Goal: Book appointment/travel/reservation

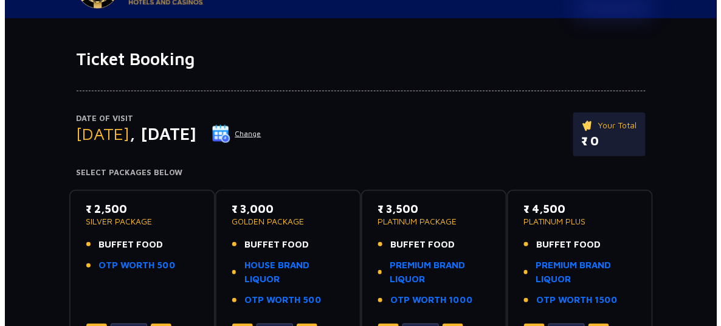
scroll to position [60, 0]
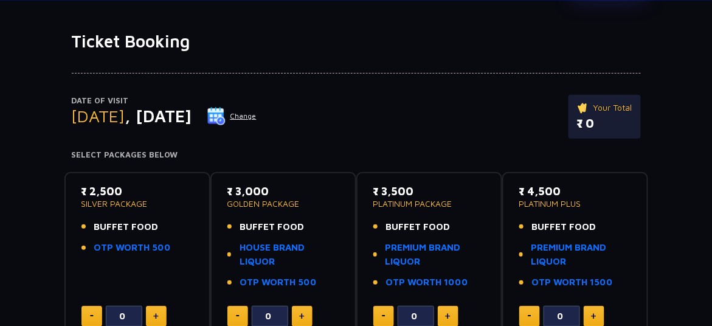
click at [257, 115] on button "Change" at bounding box center [232, 115] width 50 height 19
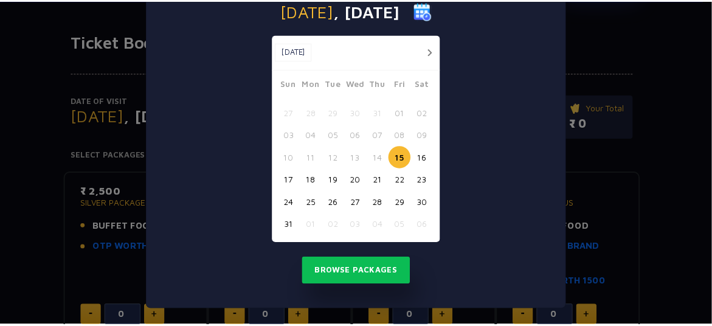
scroll to position [80, 0]
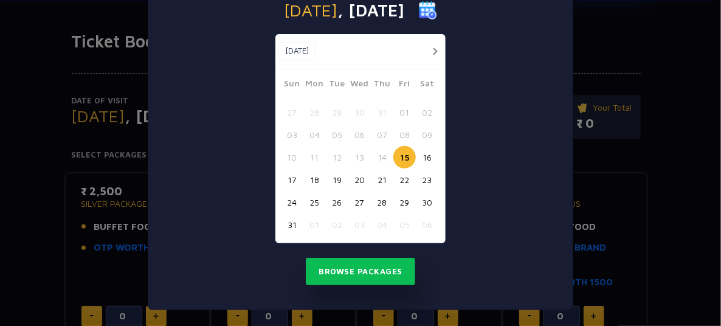
click at [396, 154] on button "15" at bounding box center [404, 157] width 22 height 22
click at [397, 156] on button "15" at bounding box center [404, 157] width 22 height 22
click at [401, 153] on button "15" at bounding box center [404, 157] width 22 height 22
click at [356, 273] on button "Browse Packages" at bounding box center [360, 272] width 109 height 28
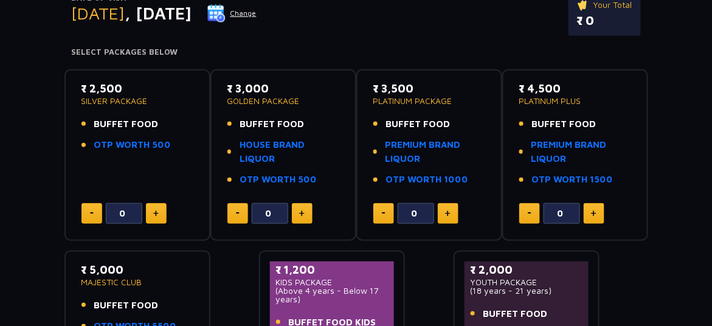
scroll to position [182, 0]
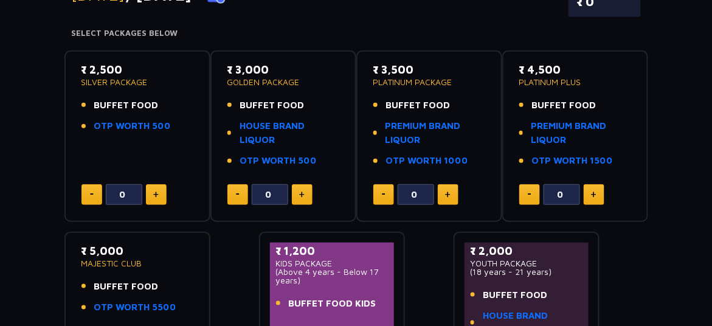
click at [453, 193] on button at bounding box center [448, 194] width 21 height 21
click at [452, 193] on button at bounding box center [448, 194] width 21 height 21
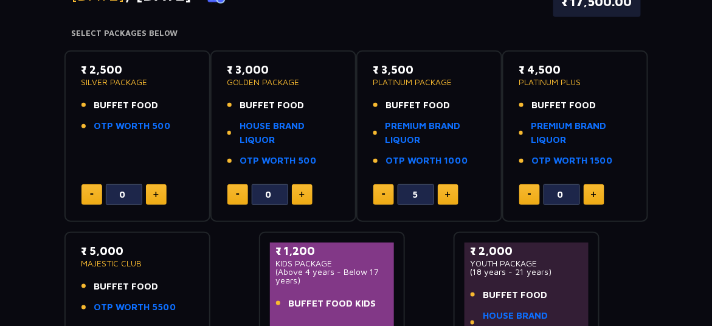
click at [452, 193] on button at bounding box center [448, 194] width 21 height 21
type input "8"
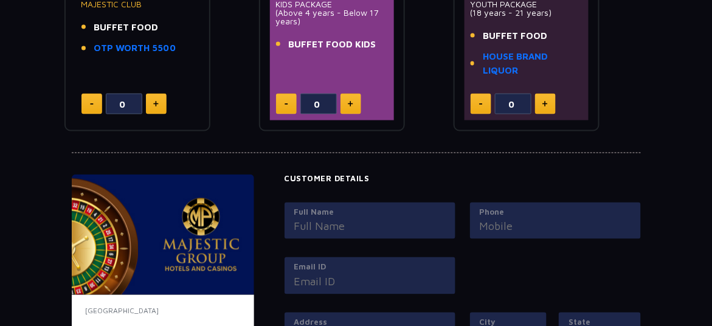
scroll to position [562, 0]
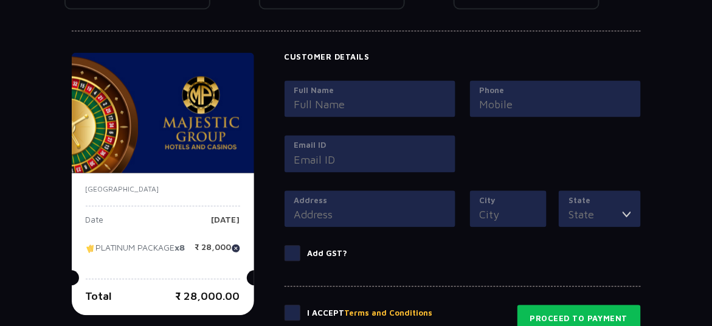
click at [355, 106] on input "Full Name" at bounding box center [369, 105] width 151 height 16
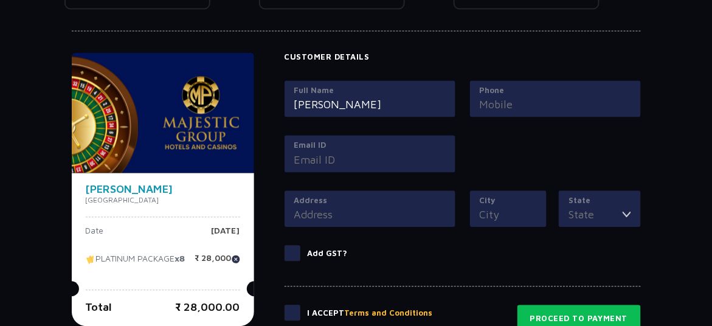
type input "[PERSON_NAME]"
type input "7702298300"
click at [309, 159] on input "Email ID" at bounding box center [369, 160] width 151 height 16
type input "[EMAIL_ADDRESS][DOMAIN_NAME]"
click at [315, 207] on input "Address" at bounding box center [369, 215] width 151 height 16
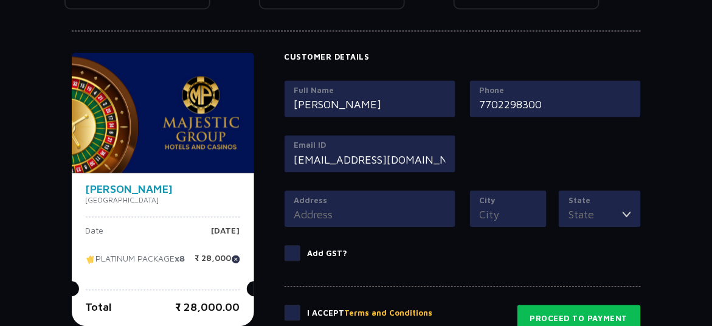
type input "[STREET_ADDRESS]"
type input "[GEOGRAPHIC_DATA]"
type input "Telangana"
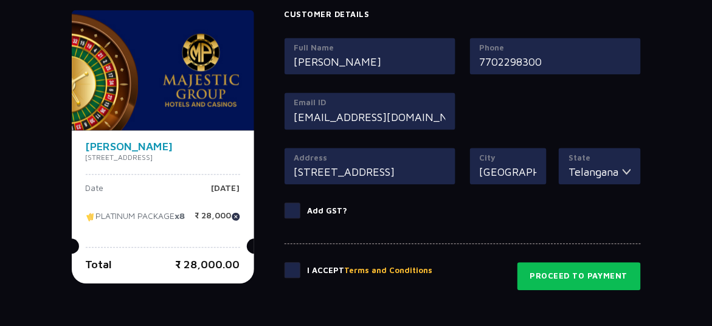
scroll to position [623, 0]
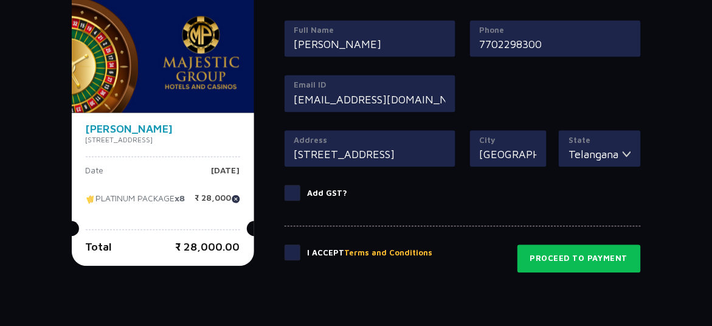
click at [300, 250] on span at bounding box center [292, 252] width 16 height 16
click at [0, 0] on input "checkbox" at bounding box center [0, 0] width 0 height 0
drag, startPoint x: 410, startPoint y: 150, endPoint x: 460, endPoint y: 162, distance: 51.3
click at [455, 162] on div "Address [STREET_ADDRESS]" at bounding box center [369, 148] width 171 height 37
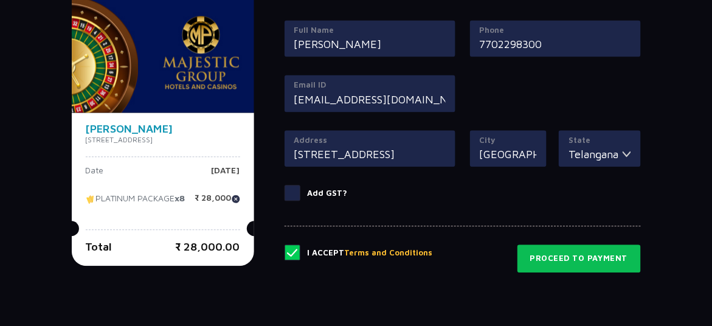
click at [433, 150] on input "[STREET_ADDRESS]" at bounding box center [369, 154] width 151 height 16
drag, startPoint x: 394, startPoint y: 151, endPoint x: 276, endPoint y: 145, distance: 118.1
click at [276, 145] on div "[PERSON_NAME][STREET_ADDRESS] Date [DATE] PLATINUM PACKAGE x8 ₹ 28,000 Total ₹ …" at bounding box center [356, 132] width 569 height 280
click at [352, 155] on input "[STREET_ADDRESS]" at bounding box center [369, 154] width 151 height 16
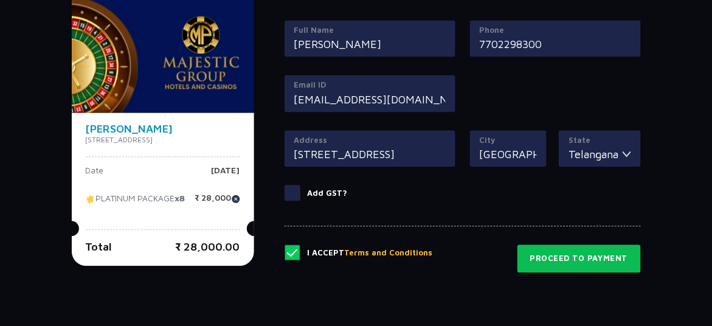
click at [316, 150] on input "[STREET_ADDRESS]" at bounding box center [369, 154] width 151 height 16
type input "[STREET_ADDRESS]"
click at [526, 148] on input "[GEOGRAPHIC_DATA]" at bounding box center [509, 154] width 58 height 16
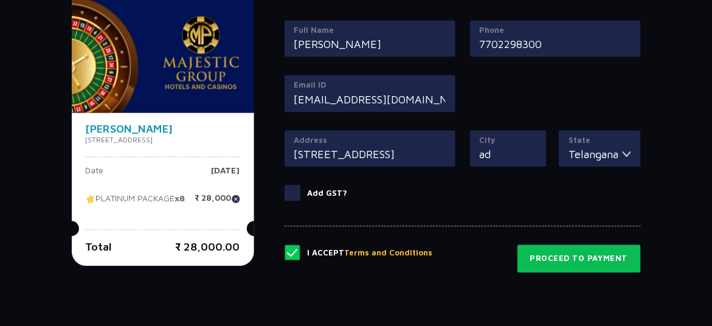
type input "d"
type input "[GEOGRAPHIC_DATA]"
click at [600, 148] on input "Telangana" at bounding box center [594, 154] width 53 height 16
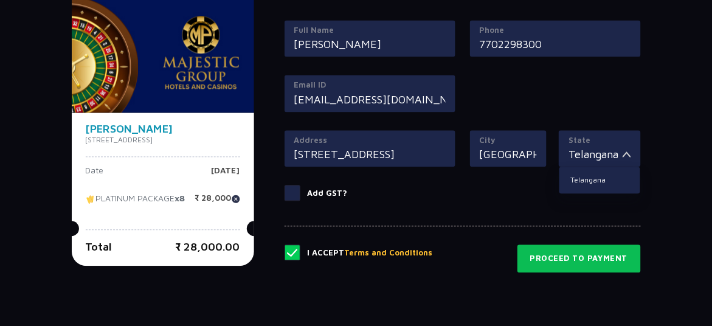
click at [629, 152] on img at bounding box center [626, 154] width 9 height 16
click at [627, 152] on img at bounding box center [626, 154] width 9 height 16
click at [602, 179] on li "Telangana" at bounding box center [599, 180] width 80 height 16
click at [608, 150] on input "Telangana" at bounding box center [594, 154] width 53 height 16
click at [605, 180] on li "Telangana" at bounding box center [599, 180] width 80 height 16
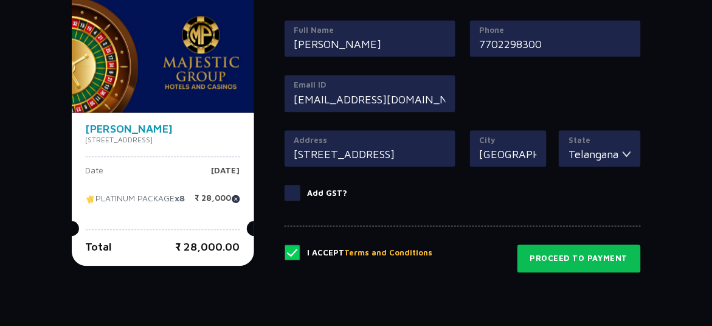
click at [636, 175] on div "State [GEOGRAPHIC_DATA] [GEOGRAPHIC_DATA]" at bounding box center [599, 157] width 81 height 55
click at [580, 146] on input "Telangana" at bounding box center [594, 154] width 53 height 16
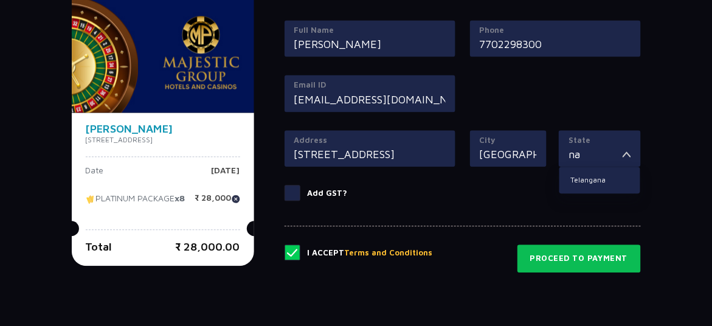
type input "a"
click at [579, 174] on li "Telangana" at bounding box center [599, 180] width 80 height 16
type input "Telangana"
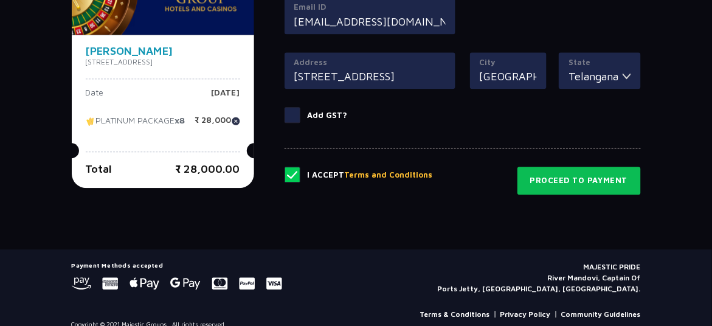
scroll to position [729, 0]
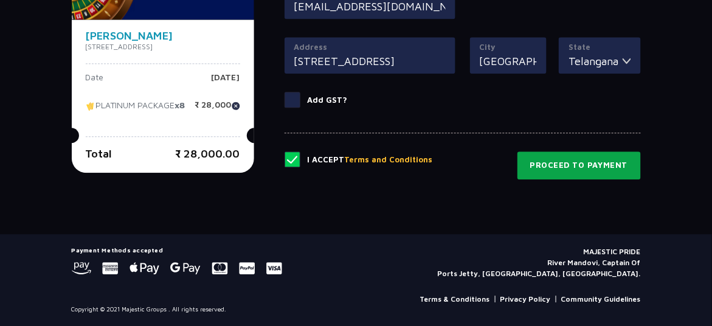
click at [607, 151] on button "Proceed to Payment" at bounding box center [578, 165] width 123 height 28
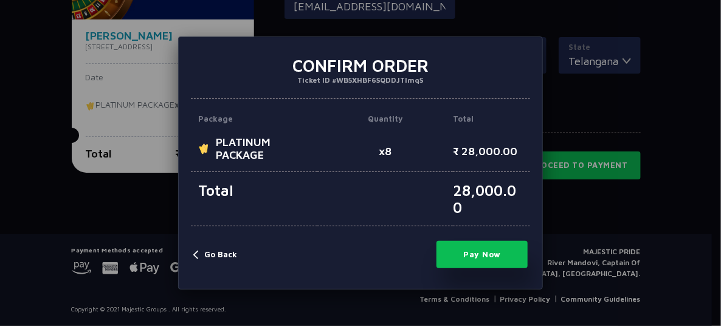
click at [480, 253] on button "Pay Now" at bounding box center [481, 254] width 91 height 27
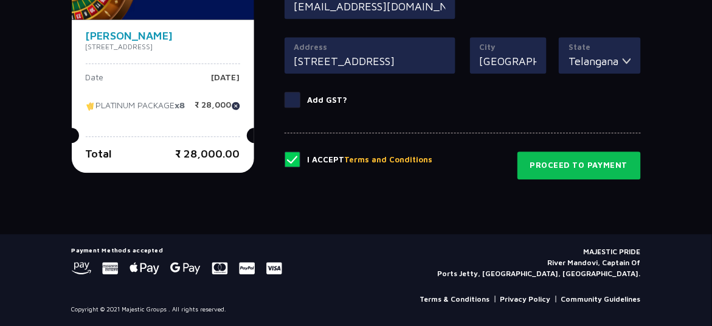
type input "0"
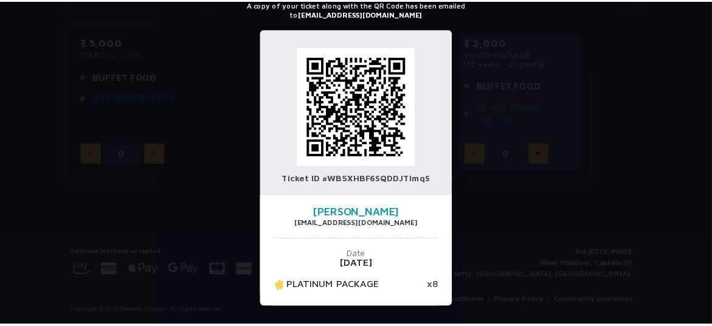
scroll to position [0, 0]
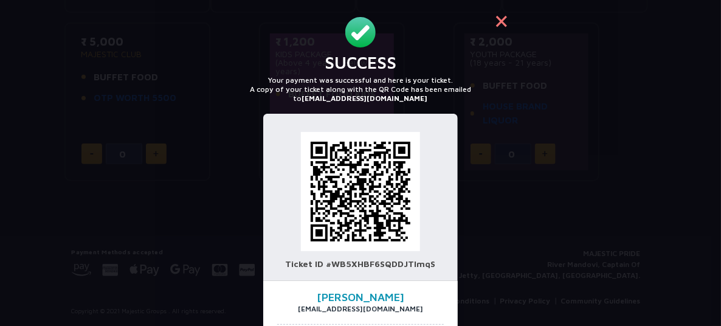
click at [500, 24] on button "×" at bounding box center [501, 20] width 29 height 29
